Goal: Task Accomplishment & Management: Use online tool/utility

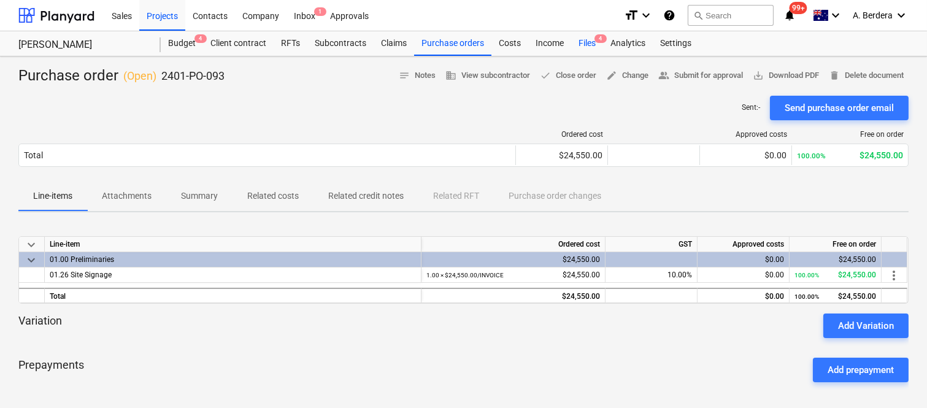
click at [580, 40] on div "Files 4" at bounding box center [587, 43] width 32 height 25
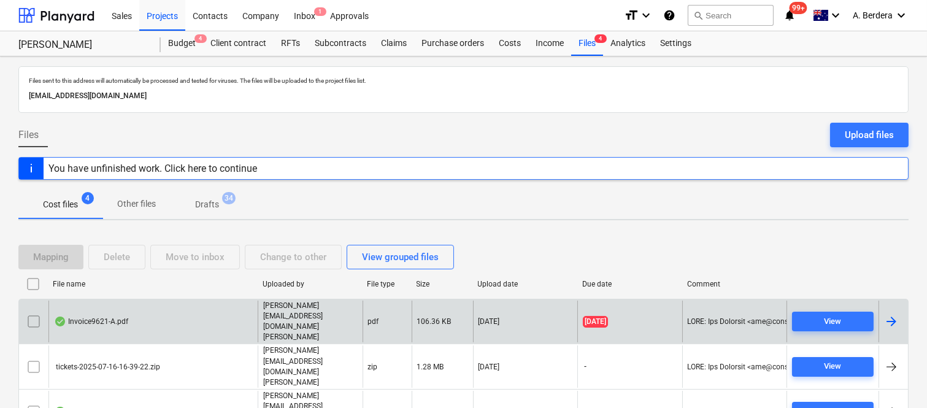
click at [179, 310] on div "Invoice9621-A.pdf" at bounding box center [152, 322] width 209 height 42
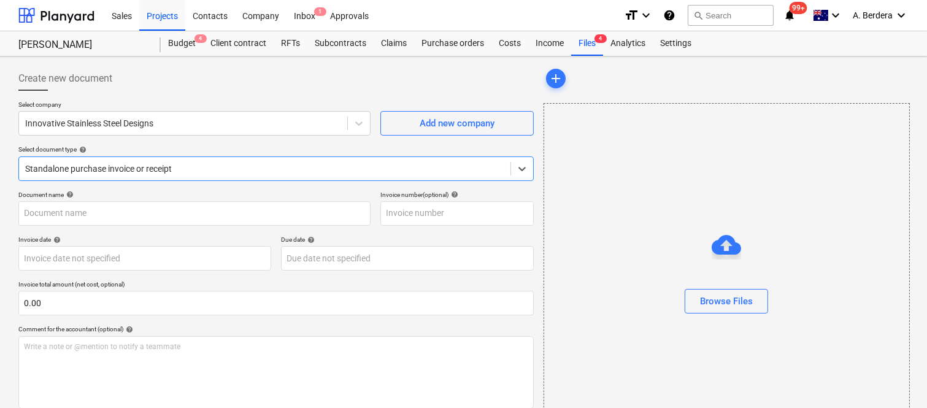
type input "9621-A"
type input "[DATE]"
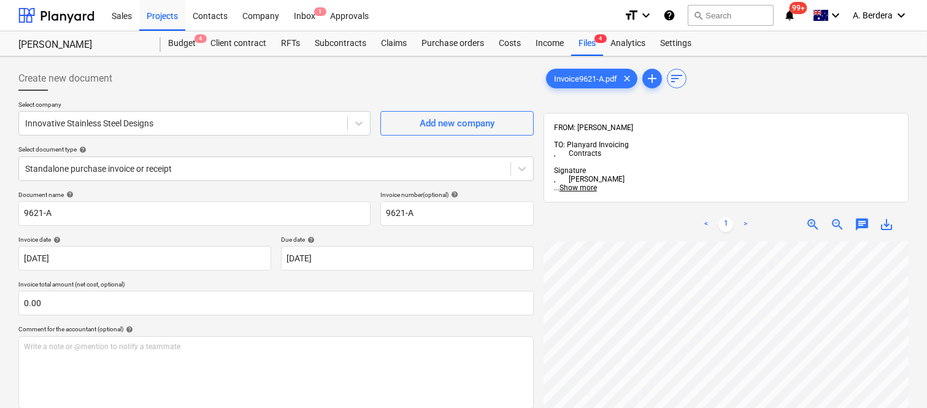
scroll to position [0, 17]
click at [236, 166] on div at bounding box center [264, 169] width 479 height 12
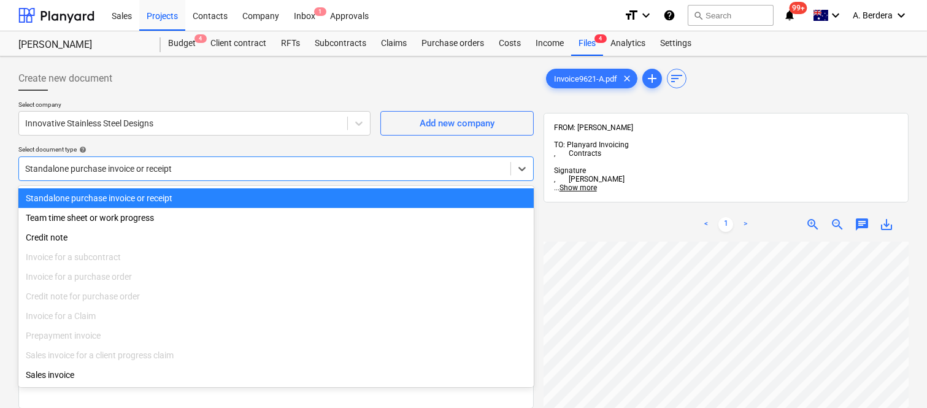
click at [252, 193] on div "Standalone purchase invoice or receipt" at bounding box center [275, 198] width 515 height 20
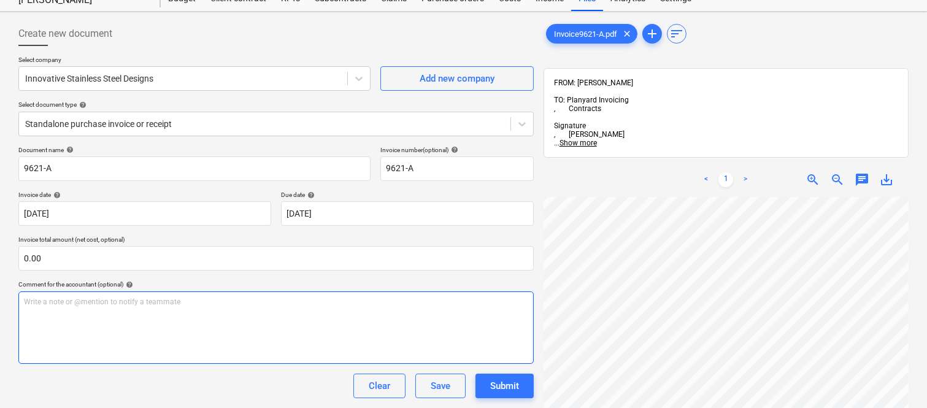
scroll to position [0, 0]
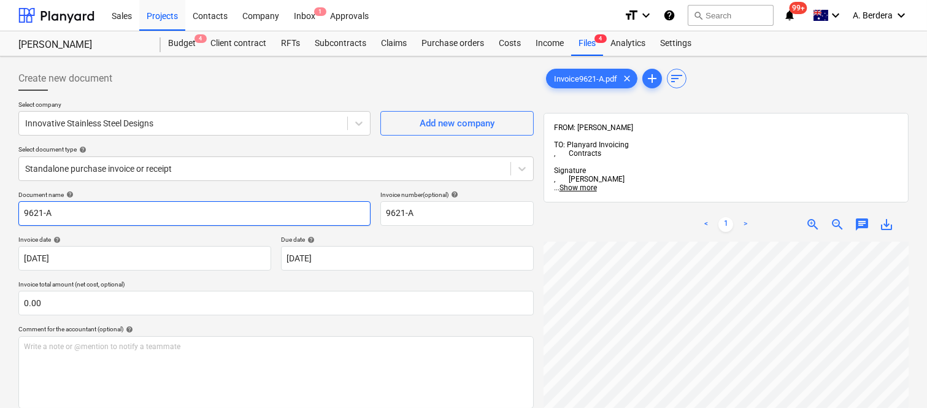
click at [20, 212] on input "9621-A" at bounding box center [194, 213] width 352 height 25
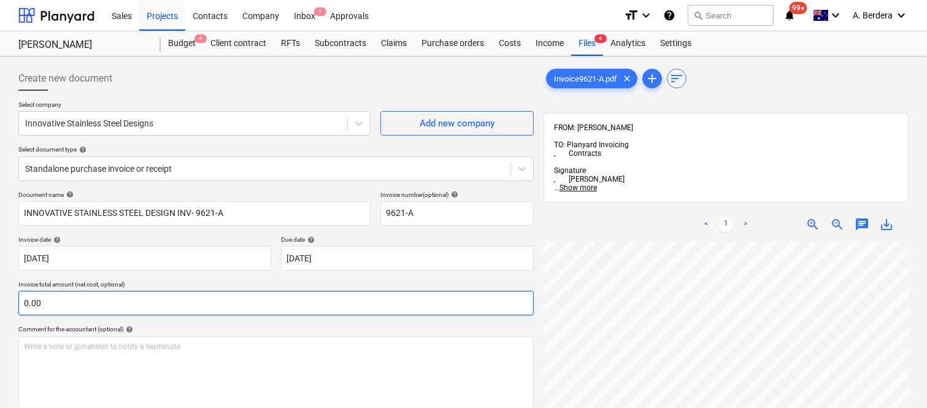
scroll to position [29, 17]
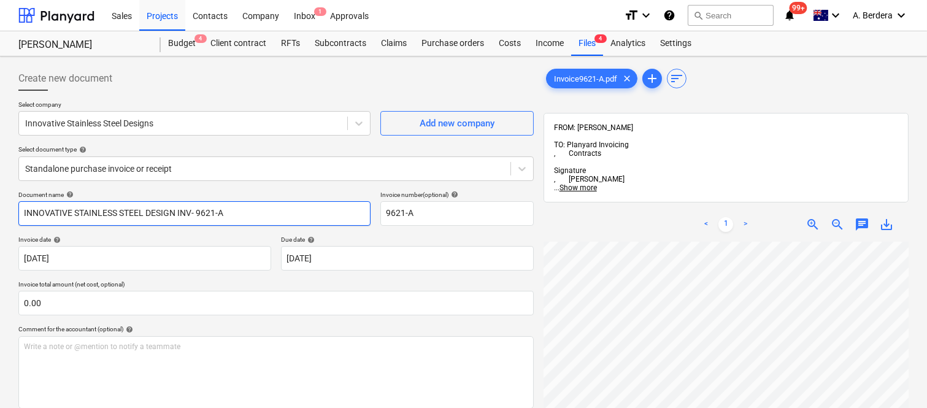
click at [176, 212] on input "INNOVATIVE STAINLESS STEEL DESIGN INV- 9621-A" at bounding box center [194, 213] width 352 height 25
type input "INNOVATIVE STAINLESS STEEL DESIGNS INV- 9621-A"
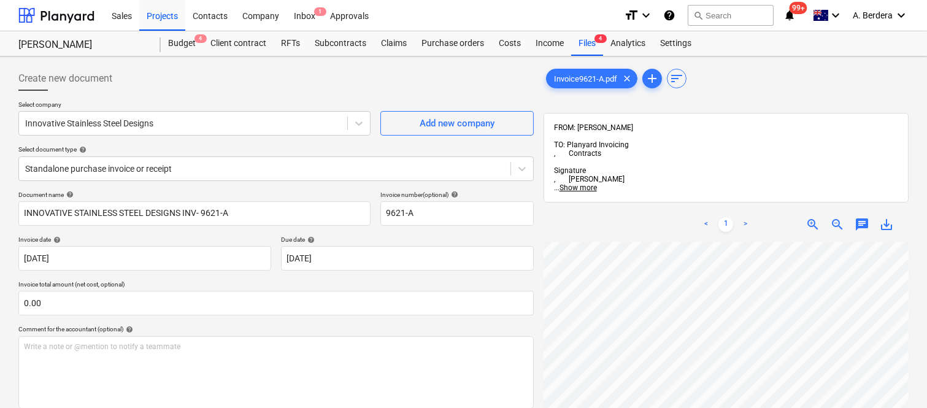
click at [531, 236] on div "Create new document Select company Innovative Stainless Steel Designs Add new c…" at bounding box center [463, 340] width 900 height 559
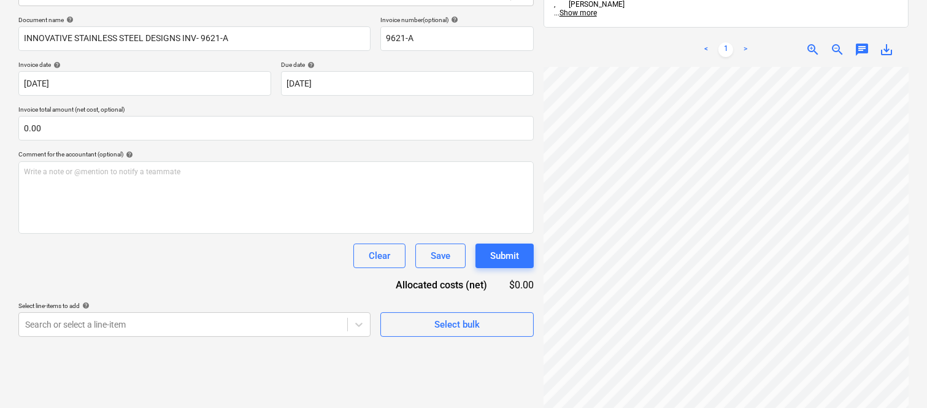
scroll to position [429, 63]
click at [335, 82] on body "Sales Projects Contacts Company Inbox 1 Approvals format_size keyboard_arrow_do…" at bounding box center [463, 29] width 927 height 408
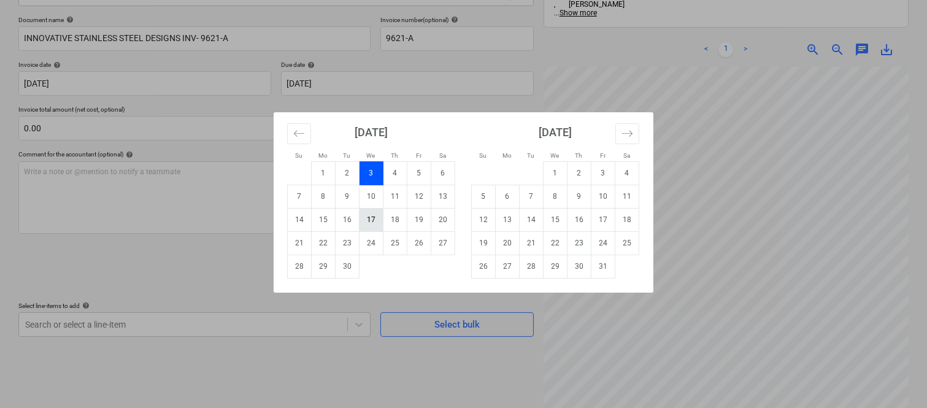
click at [370, 218] on td "17" at bounding box center [371, 219] width 24 height 23
type input "17 Sep 2025"
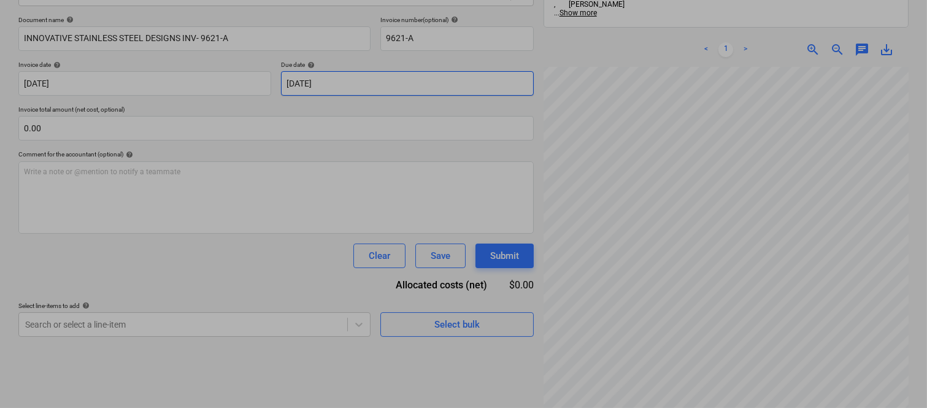
click at [376, 84] on body "Sales Projects Contacts Company Inbox 1 Approvals format_size keyboard_arrow_do…" at bounding box center [463, 29] width 927 height 408
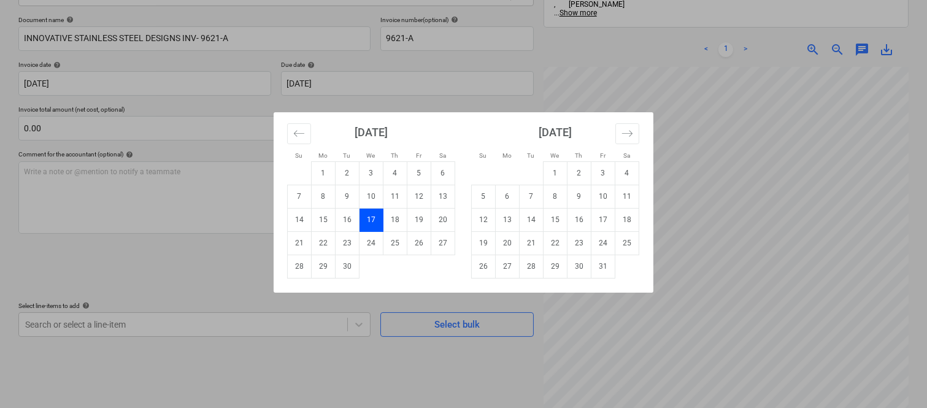
click at [368, 223] on td "17" at bounding box center [371, 219] width 24 height 23
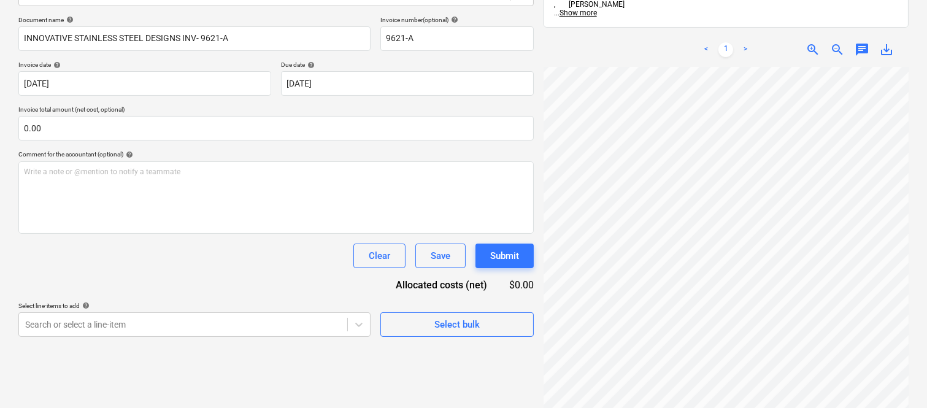
scroll to position [508, 279]
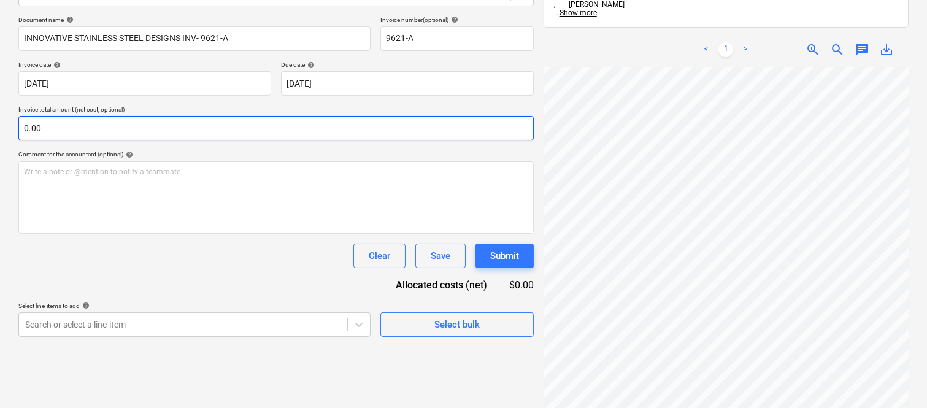
click at [75, 131] on input "0.00" at bounding box center [275, 128] width 515 height 25
paste input "9,090.90"
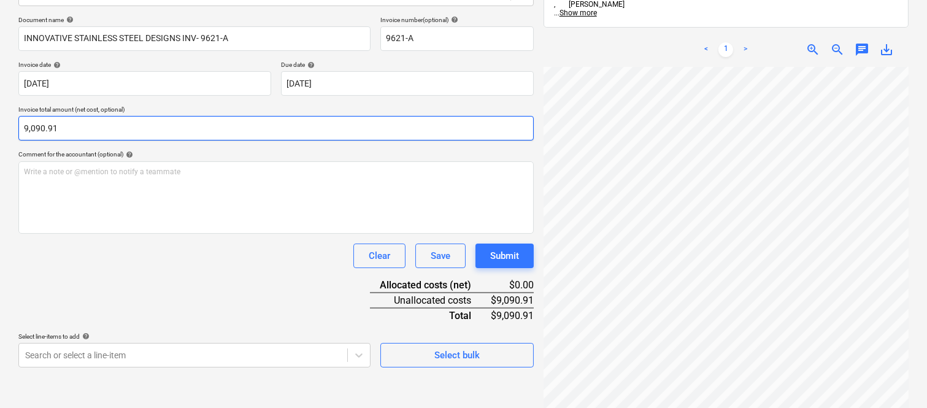
type input "9,090.91"
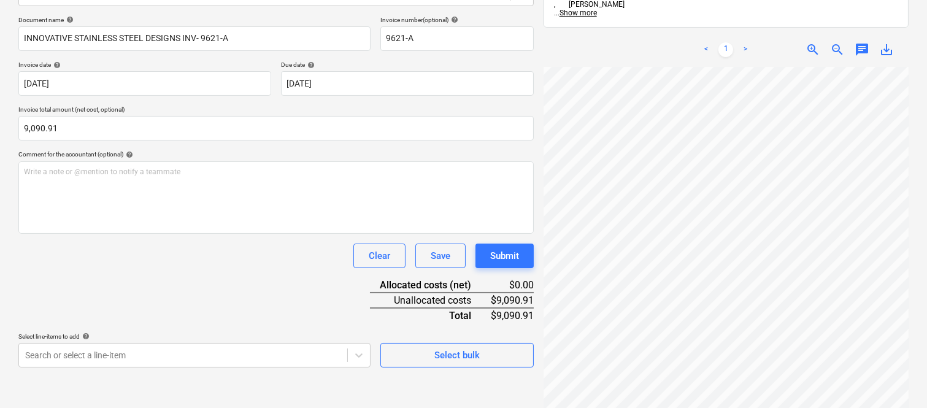
click at [155, 283] on div "Document name help INNOVATIVE STAINLESS STEEL DESIGNS INV- 9621-A Invoice numbe…" at bounding box center [275, 191] width 515 height 351
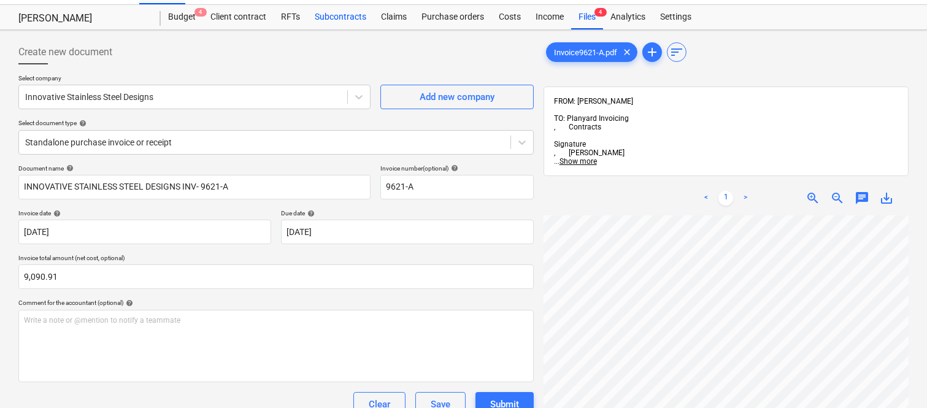
scroll to position [0, 0]
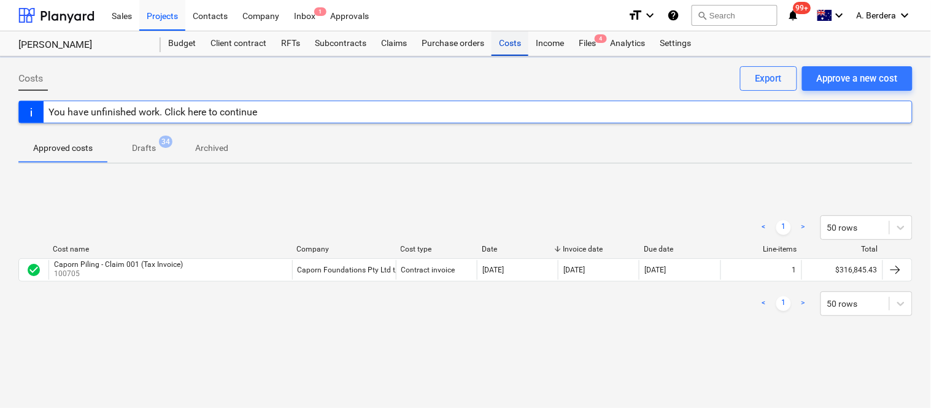
click at [508, 43] on div "Costs" at bounding box center [509, 43] width 37 height 25
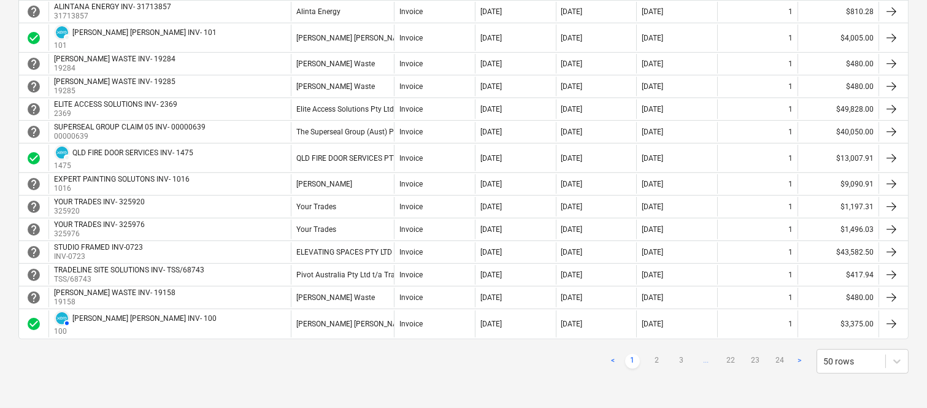
scroll to position [1099, 0]
click at [659, 358] on link "2" at bounding box center [657, 361] width 15 height 15
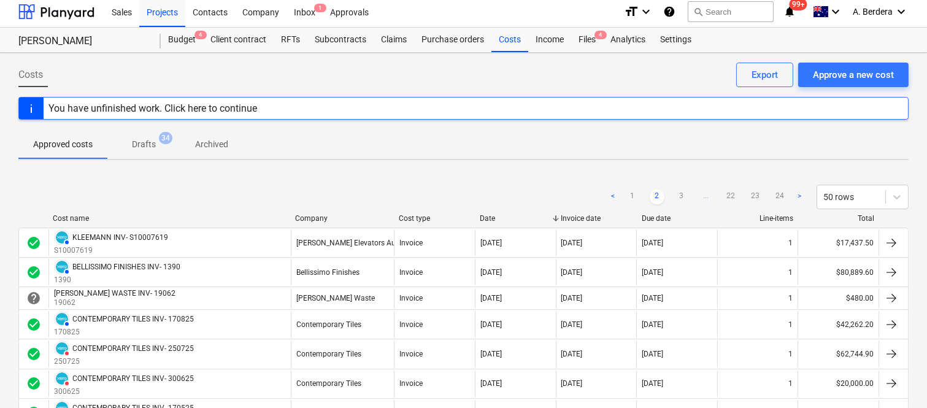
scroll to position [1, 0]
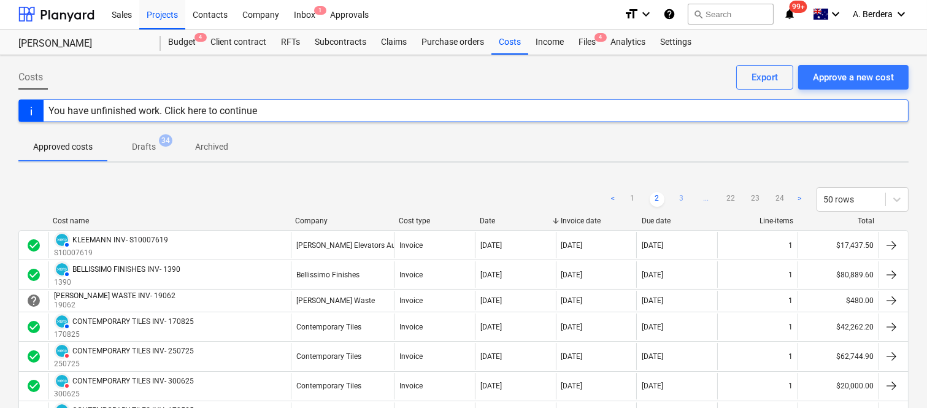
click at [680, 194] on link "3" at bounding box center [681, 199] width 15 height 15
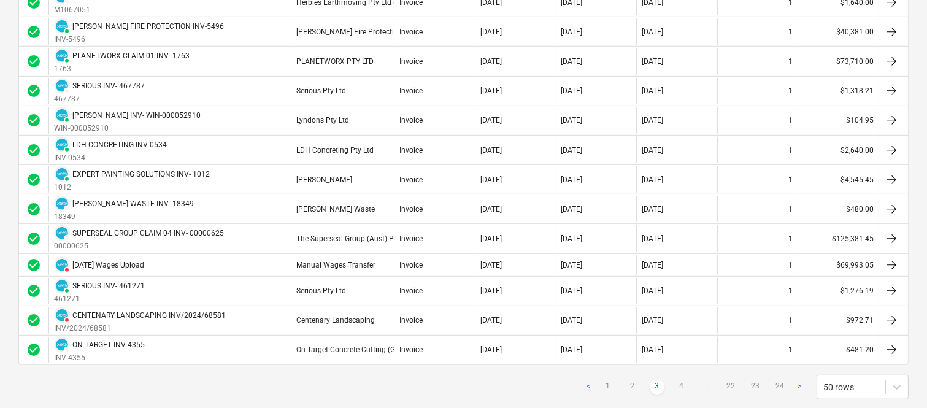
scroll to position [1337, 0]
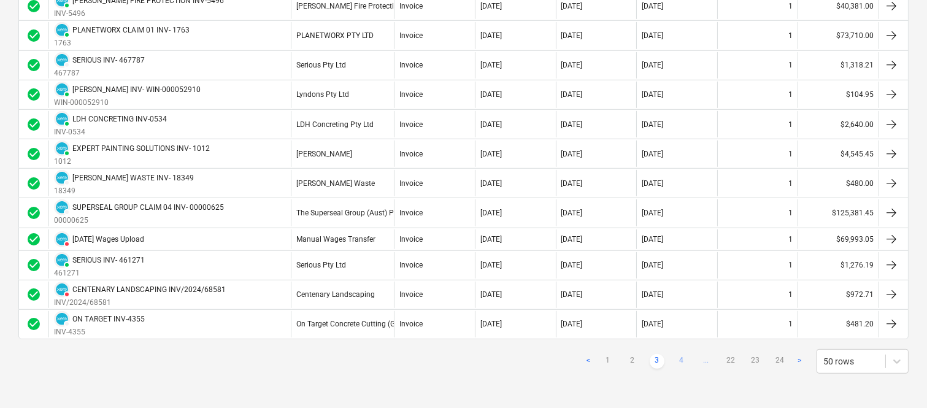
click at [683, 359] on link "4" at bounding box center [681, 361] width 15 height 15
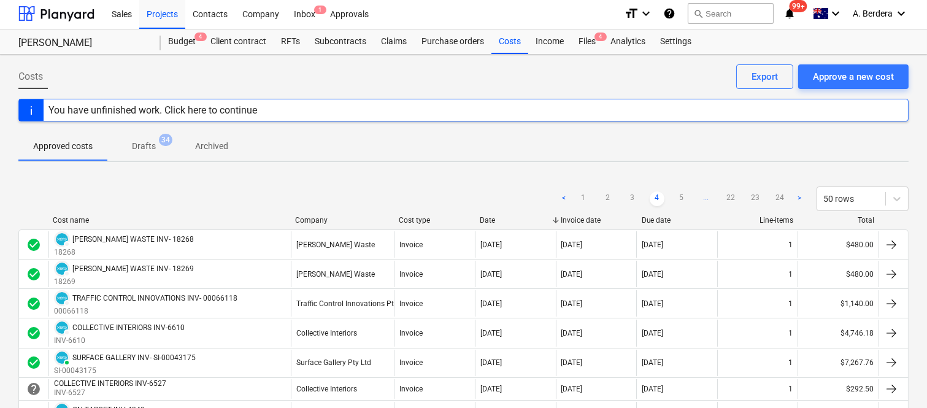
scroll to position [0, 0]
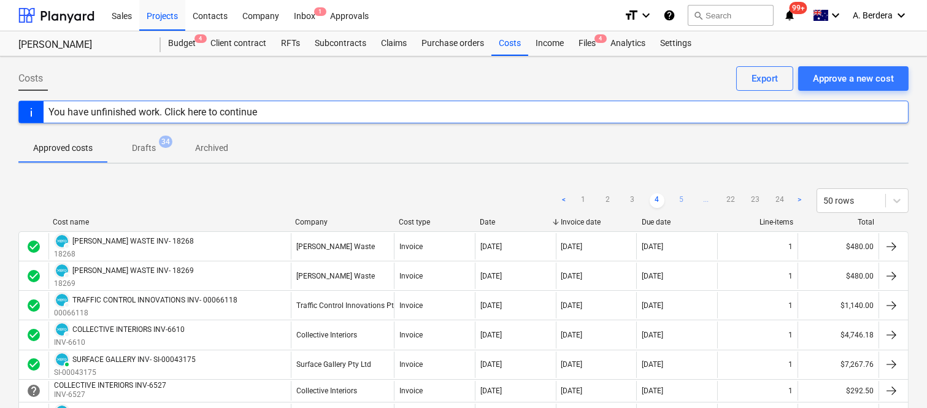
click at [682, 201] on link "5" at bounding box center [681, 200] width 15 height 15
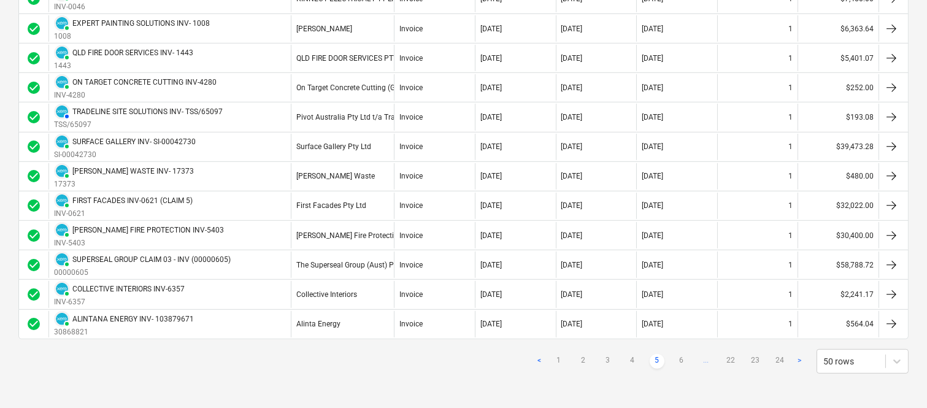
scroll to position [1365, 0]
click at [684, 362] on link "6" at bounding box center [681, 361] width 15 height 15
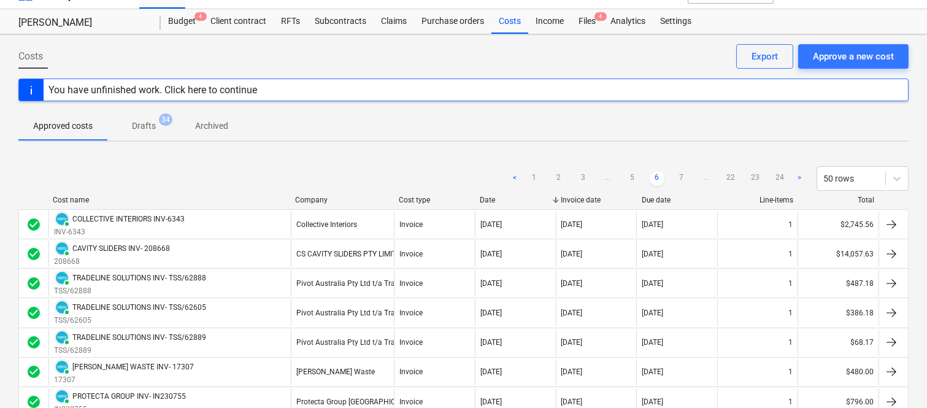
scroll to position [0, 0]
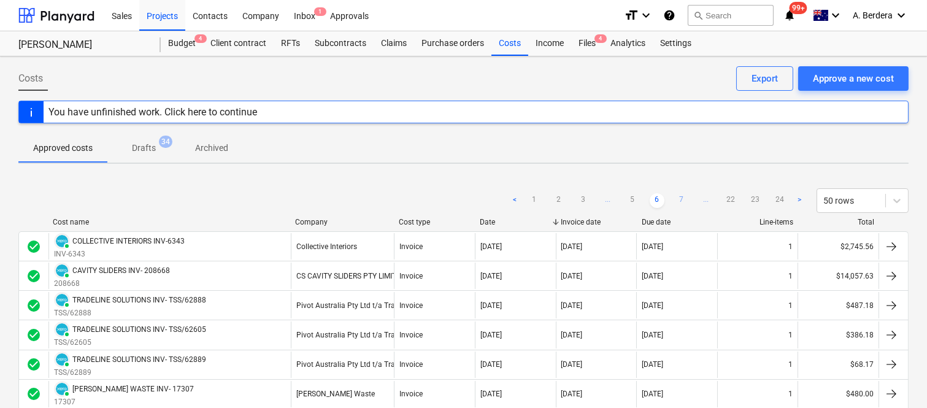
click at [685, 196] on link "7" at bounding box center [681, 200] width 15 height 15
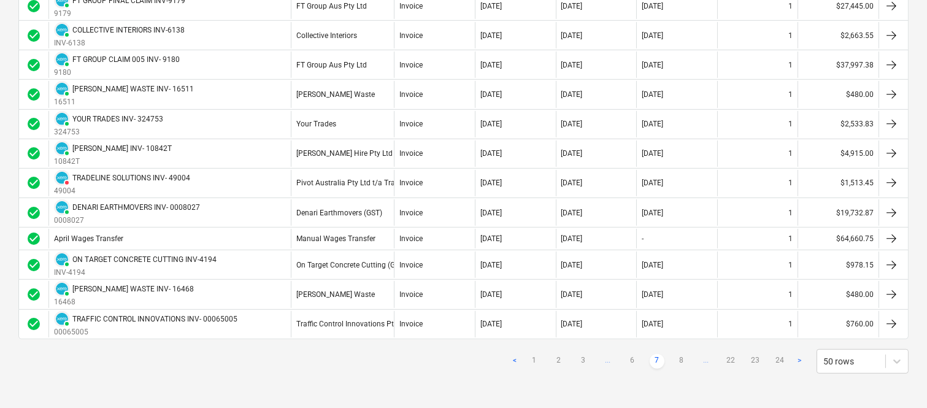
scroll to position [1365, 0]
click at [684, 362] on link "8" at bounding box center [681, 361] width 15 height 15
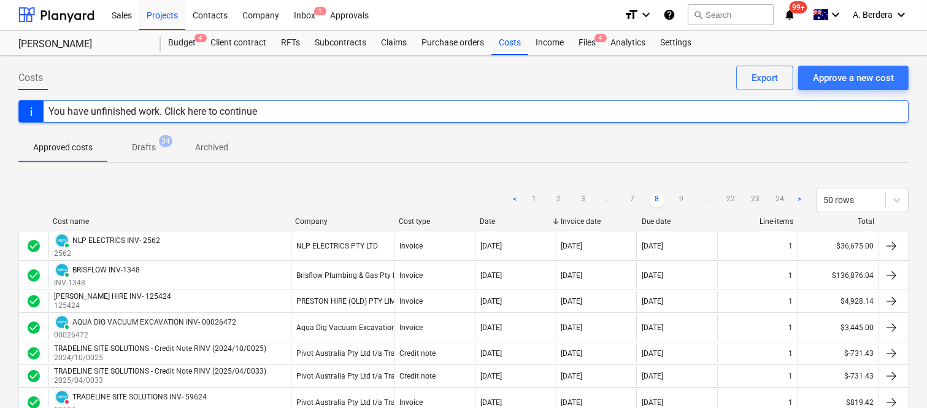
scroll to position [0, 0]
click at [682, 199] on link "9" at bounding box center [681, 200] width 15 height 15
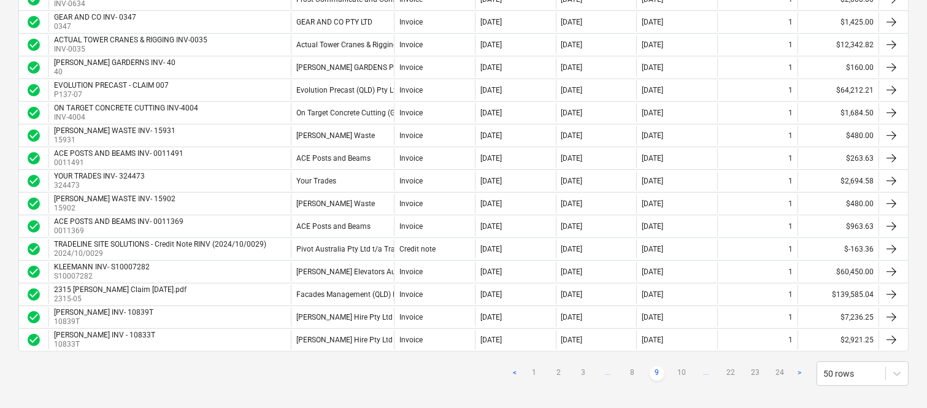
scroll to position [1051, 0]
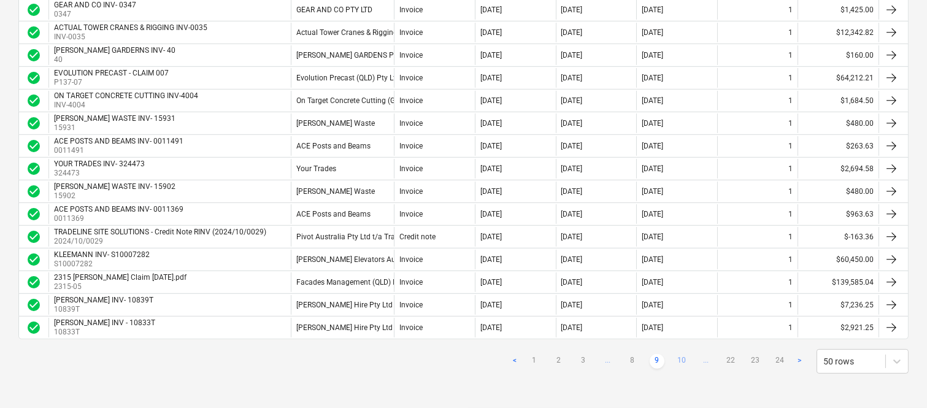
click at [688, 362] on link "10" at bounding box center [681, 361] width 15 height 15
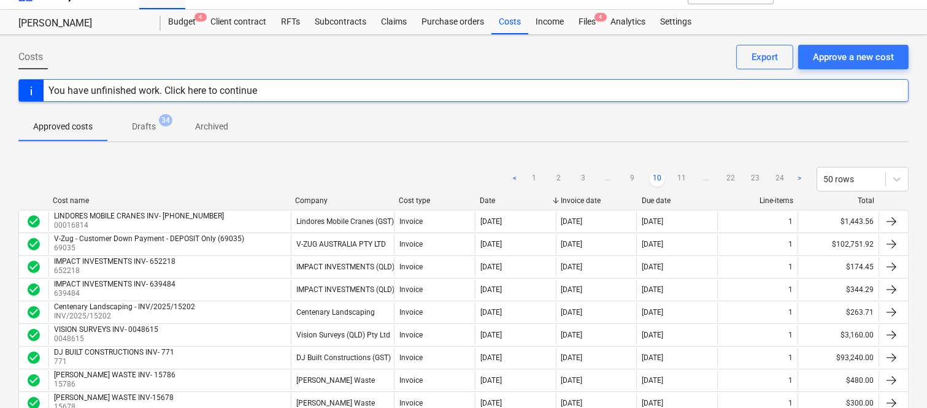
scroll to position [0, 0]
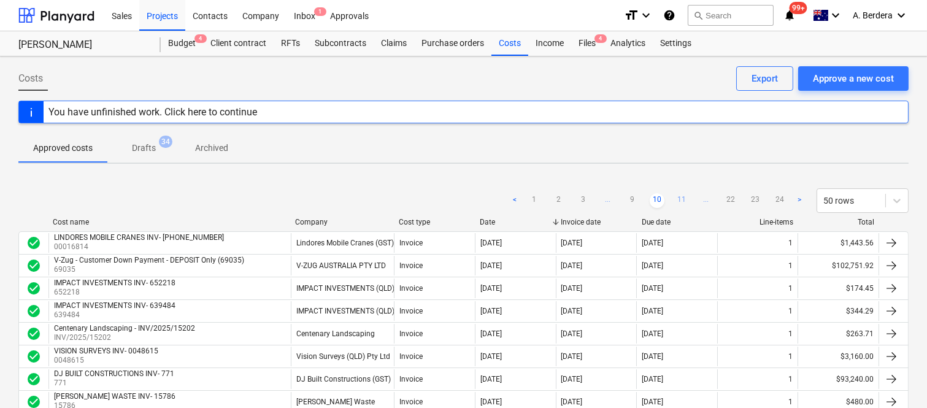
click at [681, 199] on link "11" at bounding box center [681, 200] width 15 height 15
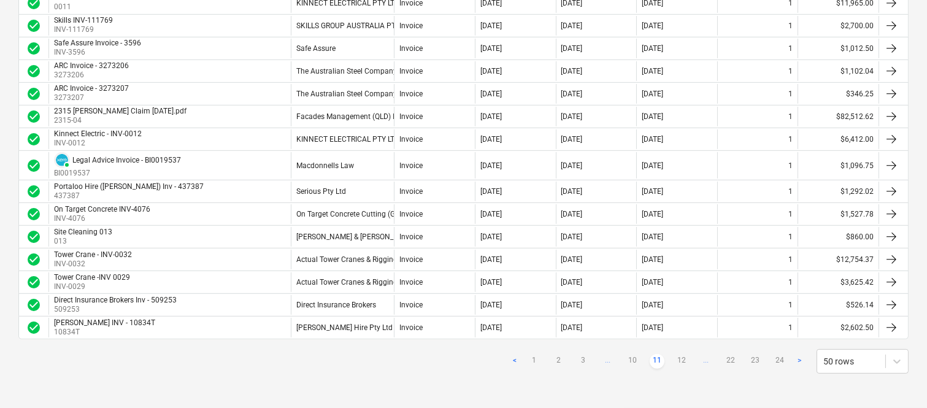
scroll to position [1037, 0]
click at [687, 361] on link "12" at bounding box center [681, 361] width 15 height 15
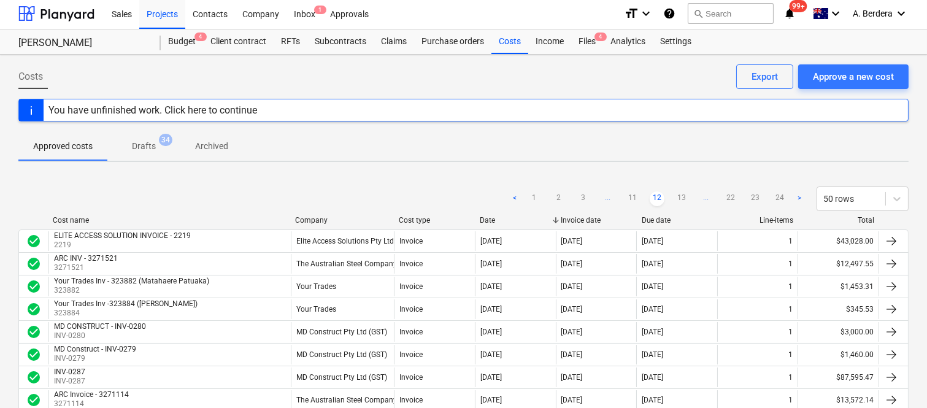
scroll to position [0, 0]
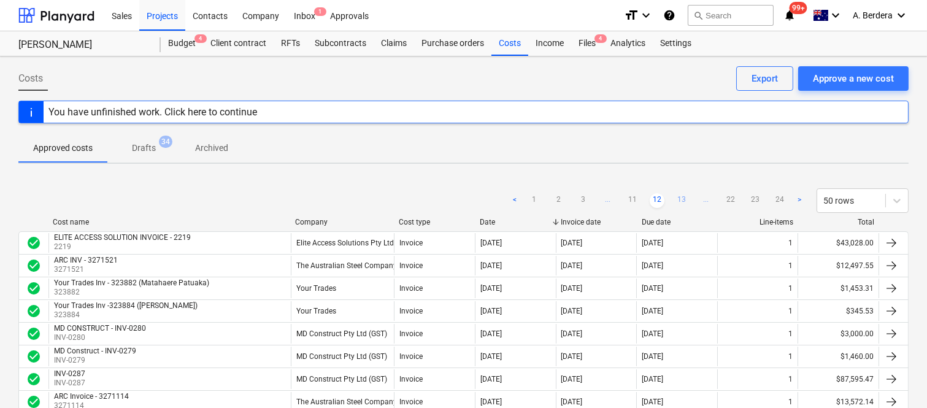
click at [685, 198] on link "13" at bounding box center [681, 200] width 15 height 15
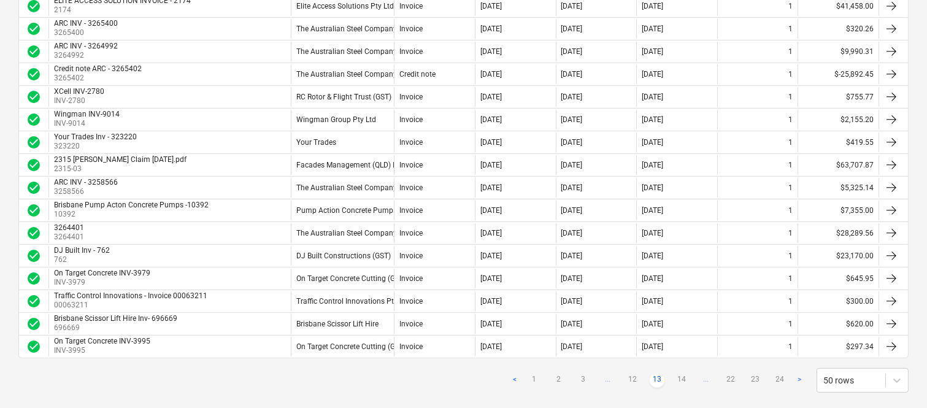
scroll to position [1031, 0]
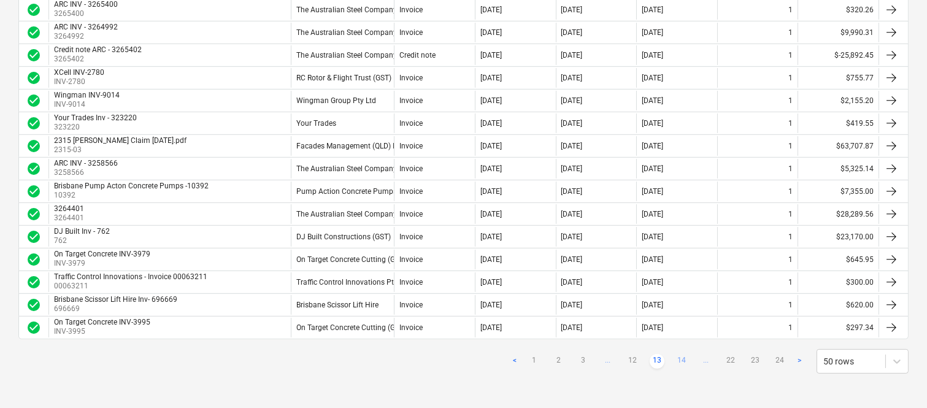
click at [682, 354] on link "14" at bounding box center [681, 361] width 15 height 15
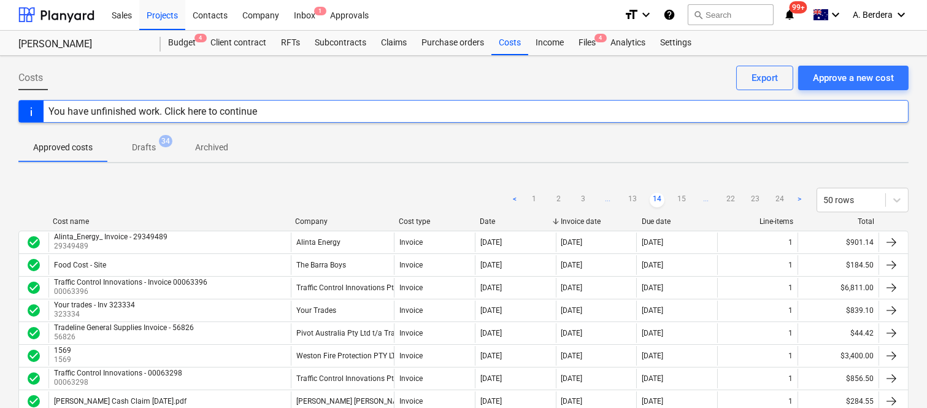
scroll to position [0, 0]
click at [683, 194] on link "15" at bounding box center [681, 200] width 15 height 15
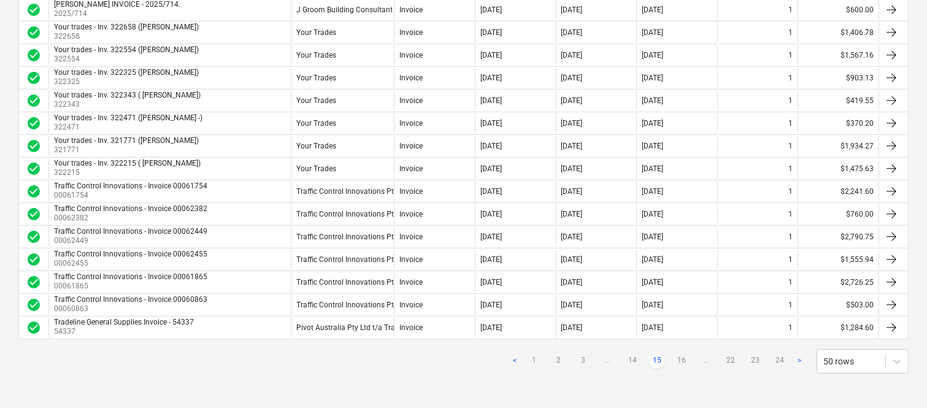
scroll to position [1031, 0]
click at [682, 366] on link "16" at bounding box center [681, 361] width 15 height 15
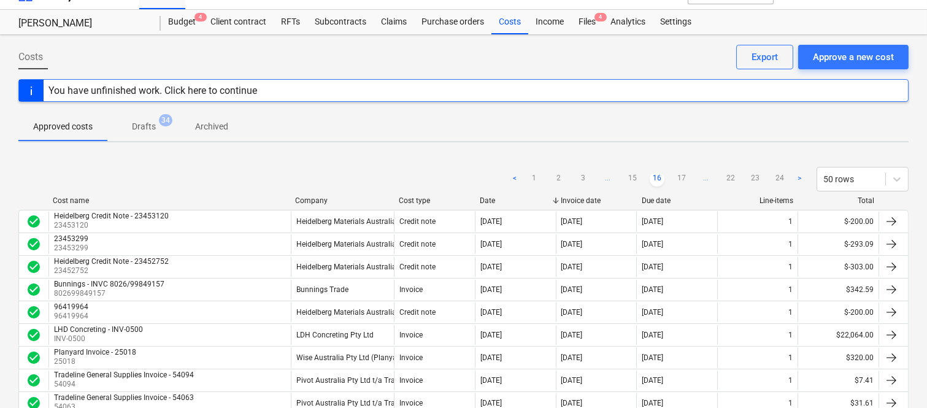
scroll to position [0, 0]
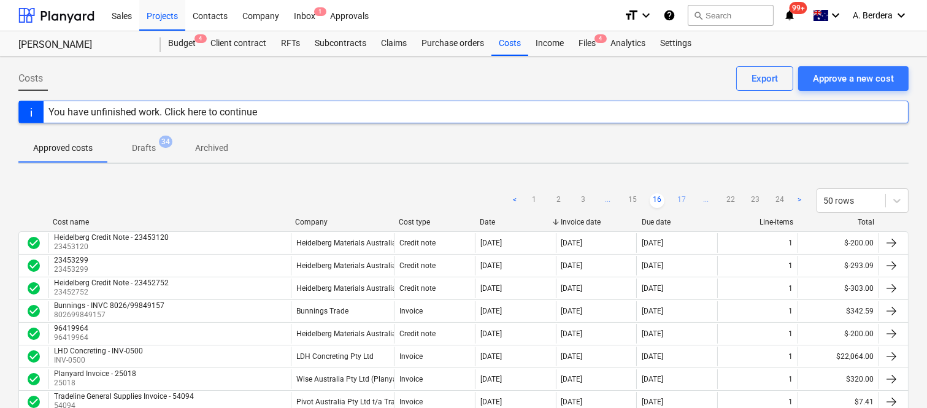
click at [678, 198] on link "17" at bounding box center [681, 200] width 15 height 15
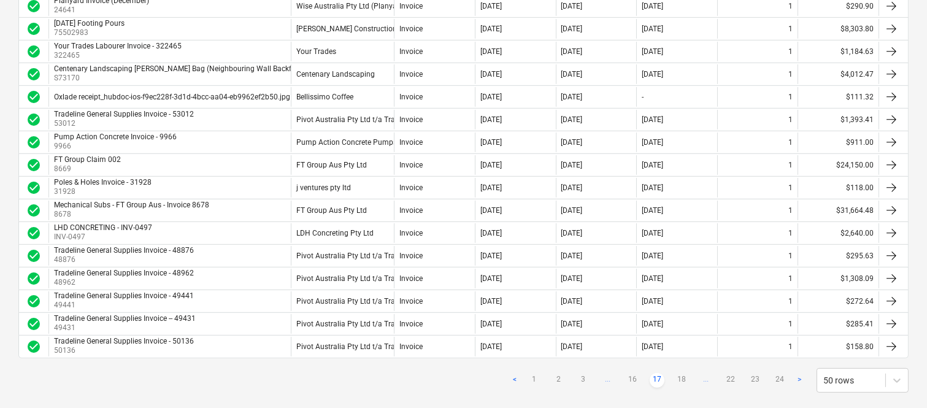
scroll to position [1031, 0]
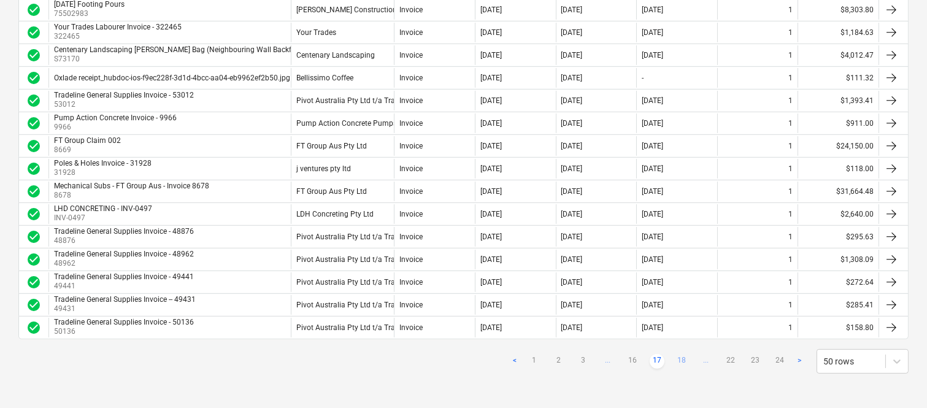
click at [683, 358] on link "18" at bounding box center [681, 361] width 15 height 15
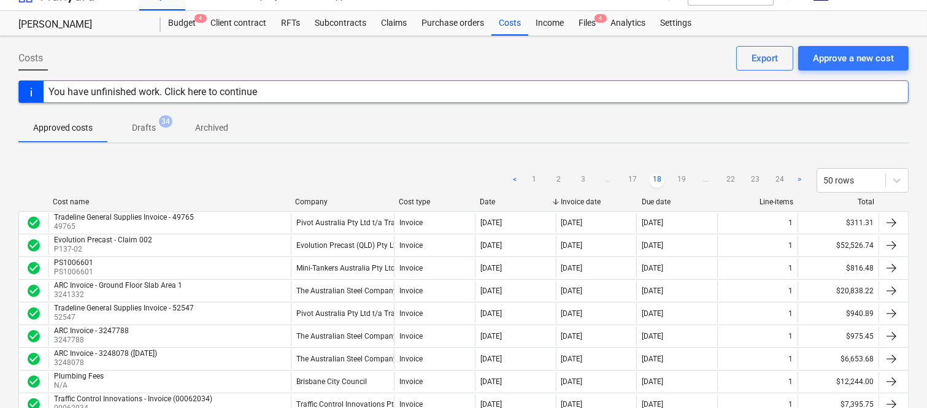
scroll to position [0, 0]
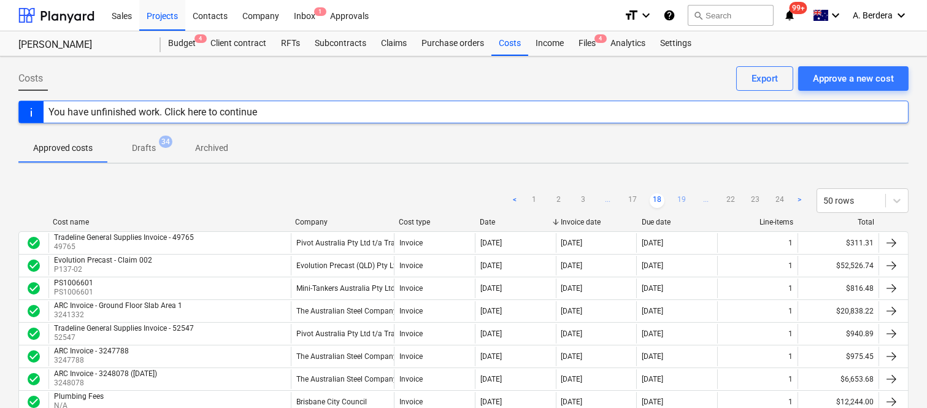
click at [684, 201] on link "19" at bounding box center [681, 200] width 15 height 15
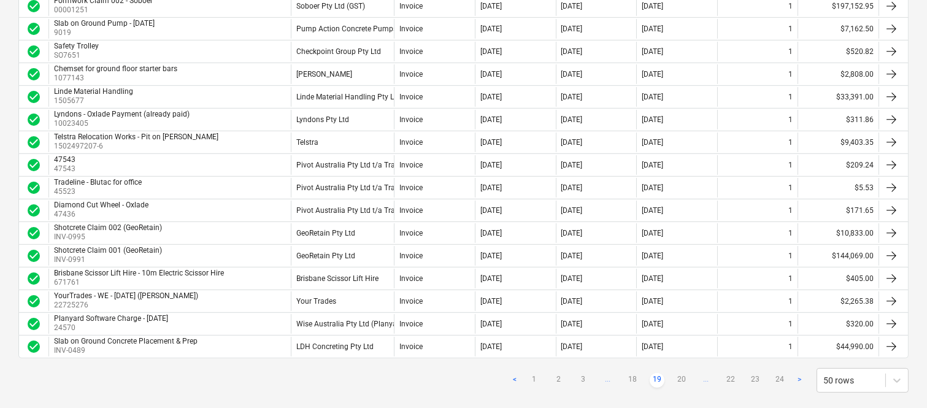
scroll to position [1031, 0]
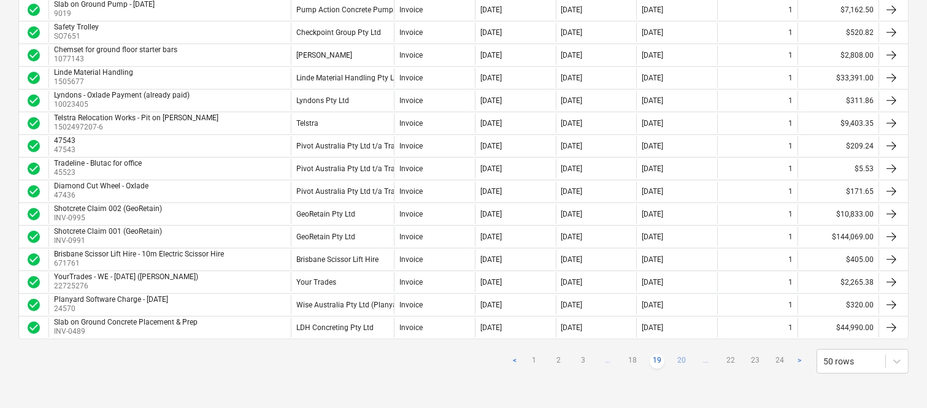
click at [683, 359] on link "20" at bounding box center [681, 361] width 15 height 15
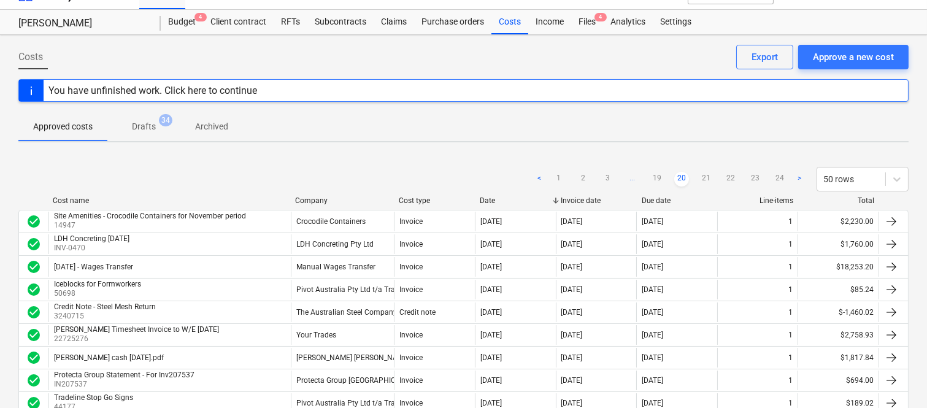
scroll to position [0, 0]
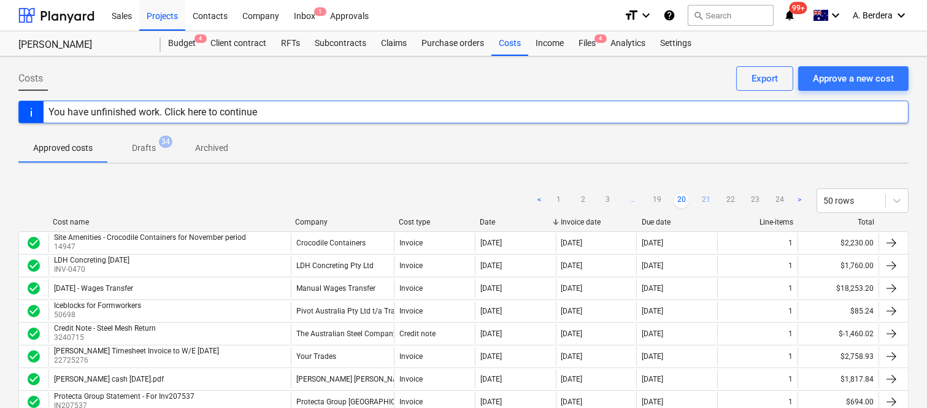
click at [706, 202] on link "21" at bounding box center [706, 200] width 15 height 15
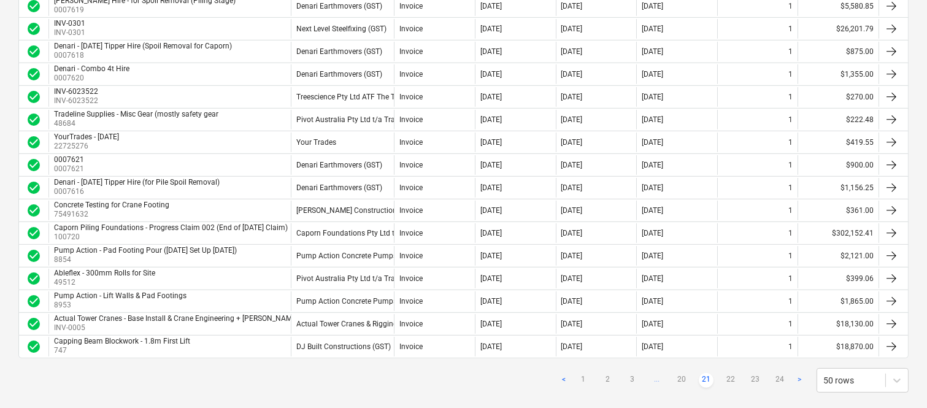
scroll to position [1031, 0]
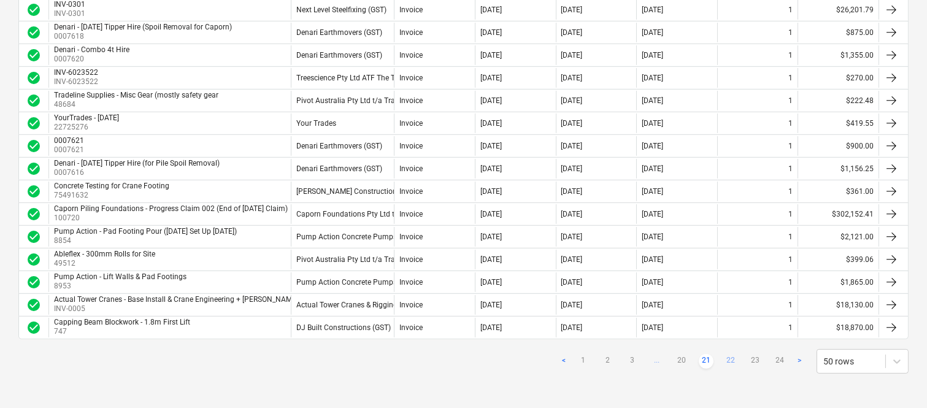
click at [731, 359] on link "22" at bounding box center [730, 361] width 15 height 15
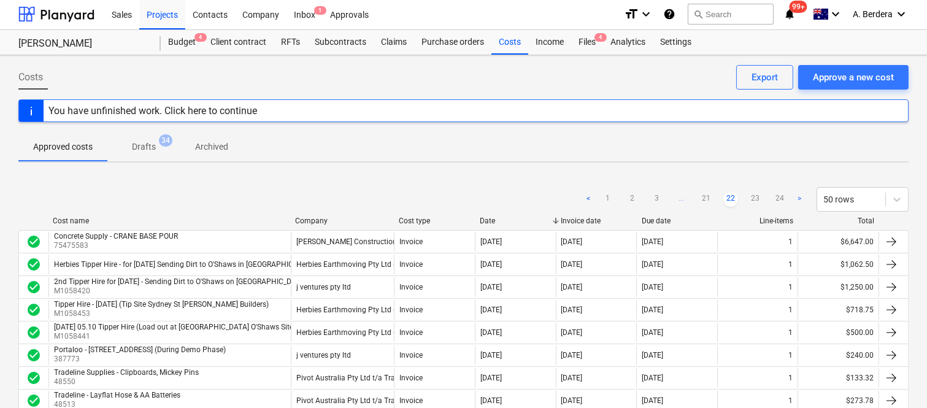
scroll to position [0, 0]
click at [751, 196] on link "23" at bounding box center [755, 200] width 15 height 15
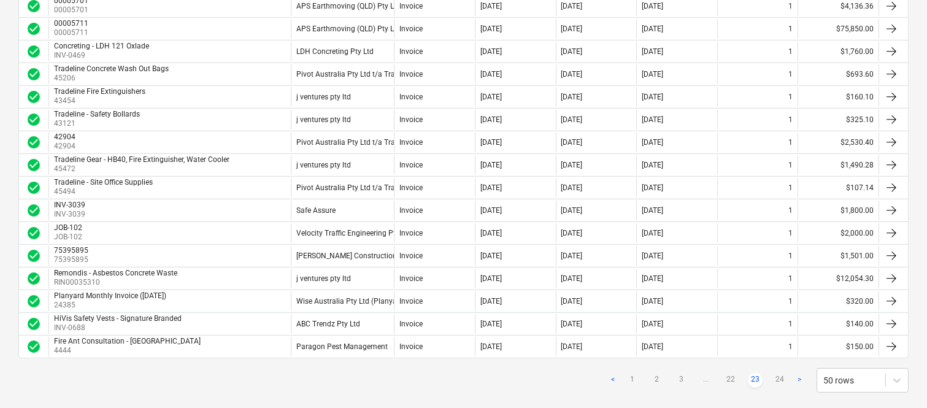
scroll to position [1031, 0]
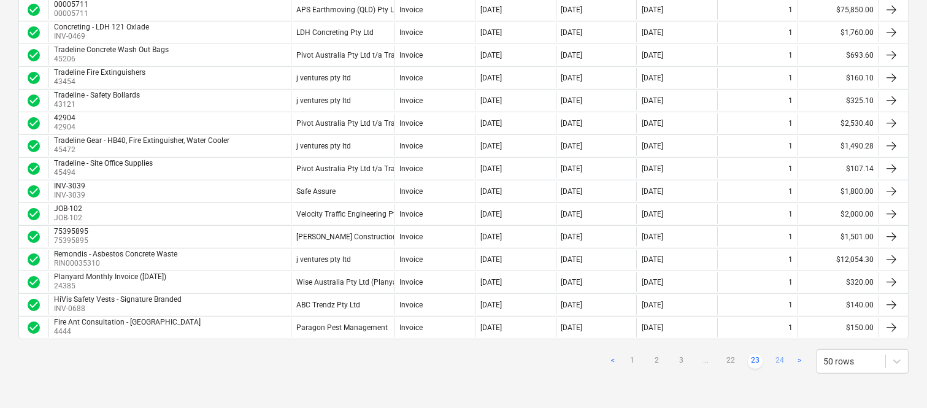
click at [776, 364] on link "24" at bounding box center [779, 361] width 15 height 15
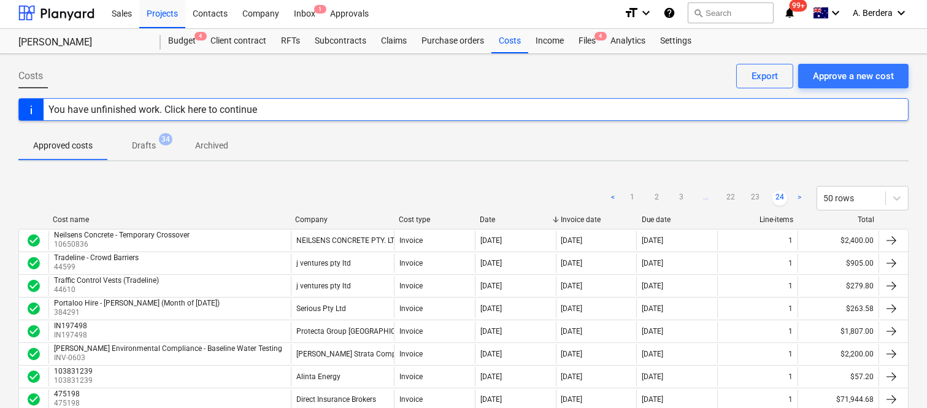
scroll to position [0, 0]
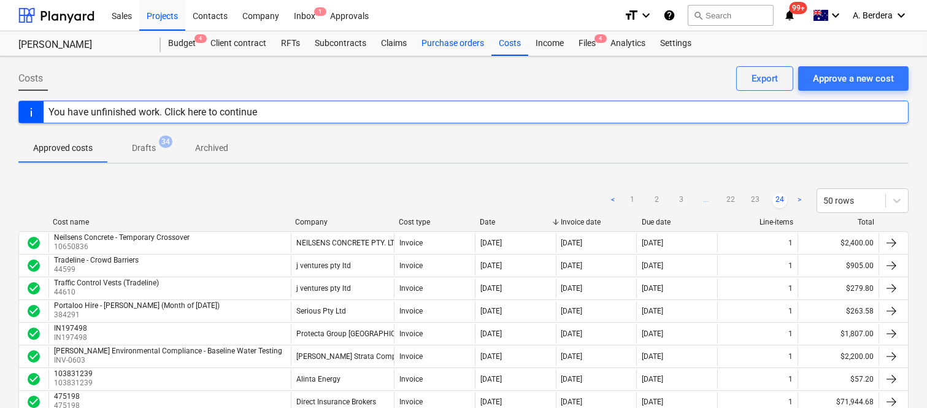
click at [461, 41] on div "Purchase orders" at bounding box center [452, 43] width 77 height 25
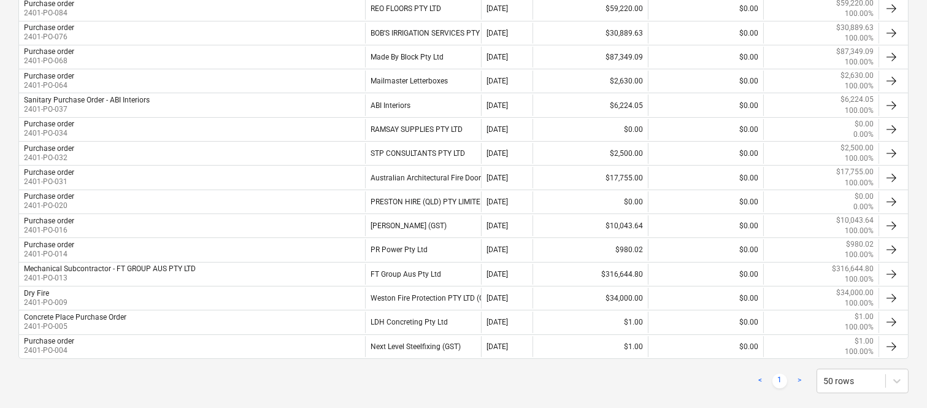
scroll to position [354, 0]
